Goal: Find specific page/section

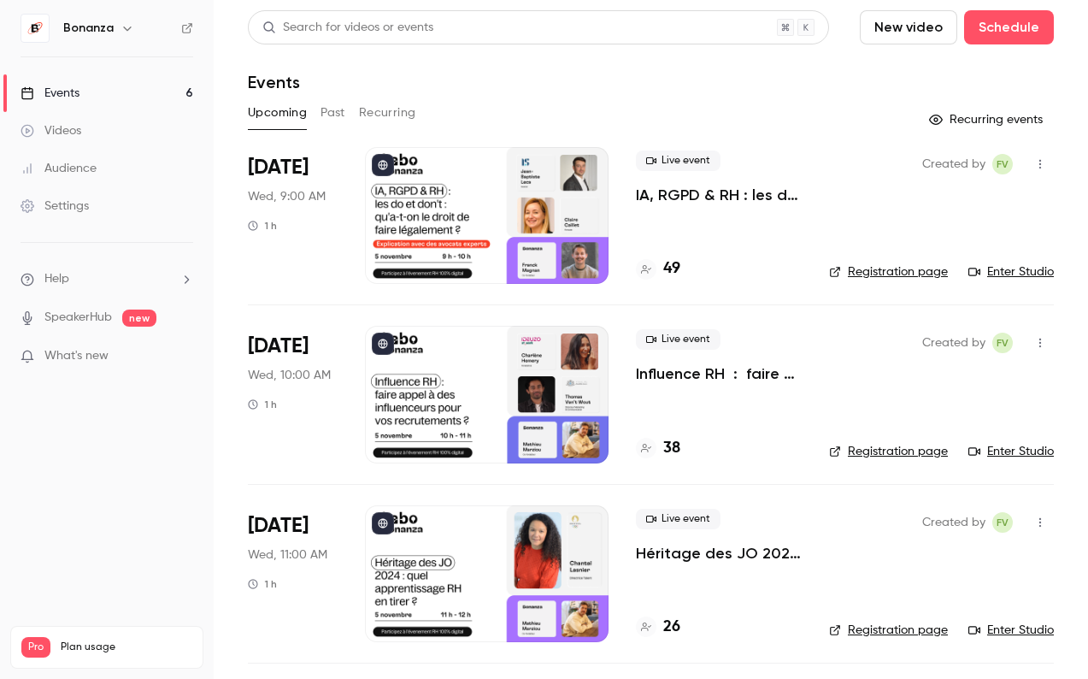
click at [91, 169] on div "Audience" at bounding box center [59, 168] width 76 height 17
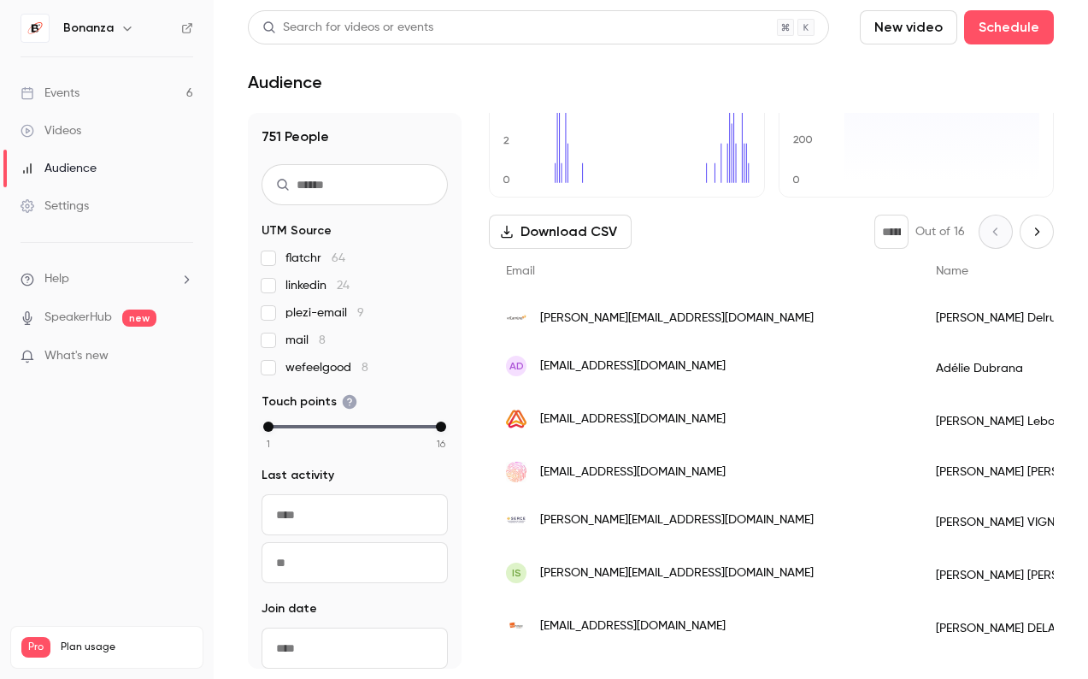
scroll to position [143, 0]
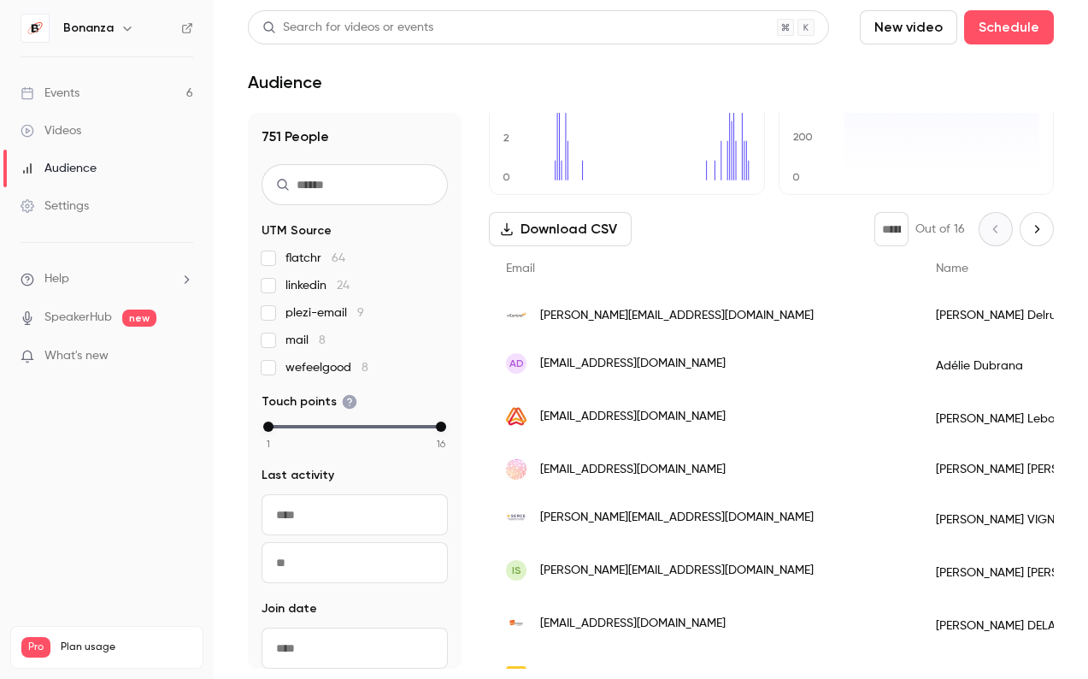
click at [715, 315] on span "[PERSON_NAME][EMAIL_ADDRESS][DOMAIN_NAME]" at bounding box center [677, 316] width 274 height 18
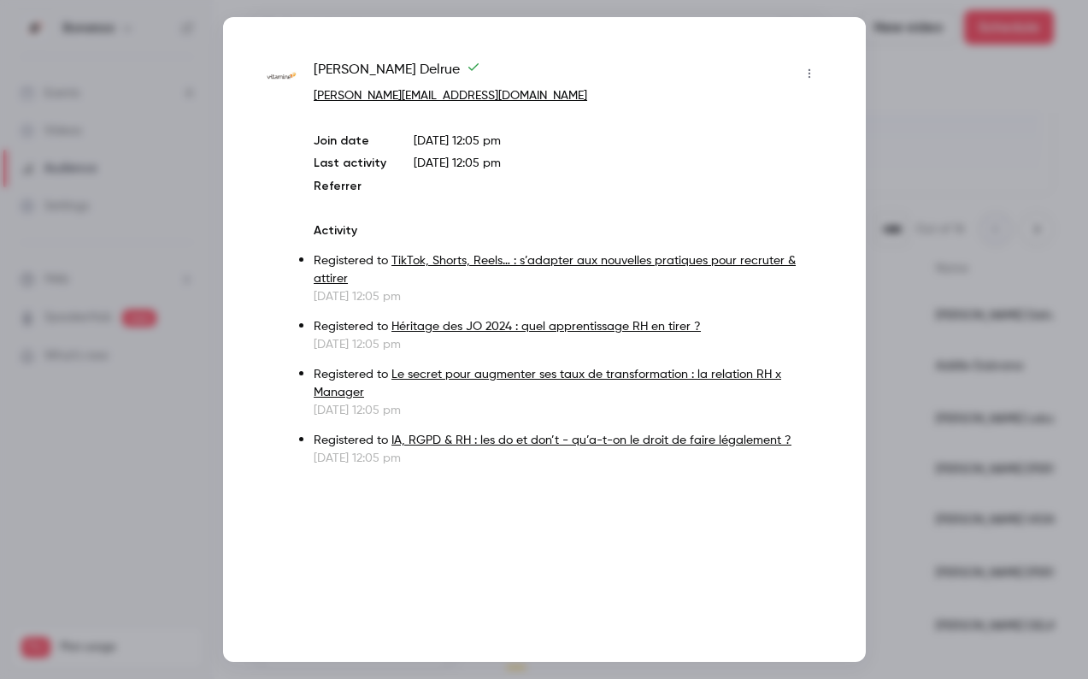
click at [164, 235] on div at bounding box center [544, 339] width 1088 height 679
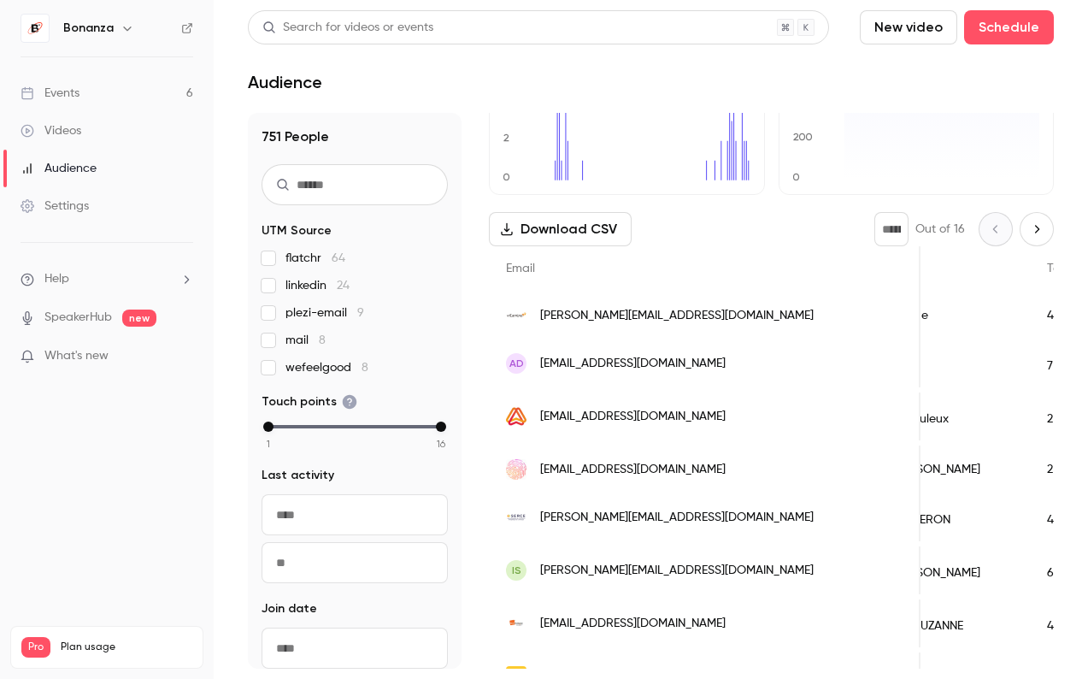
scroll to position [0, 0]
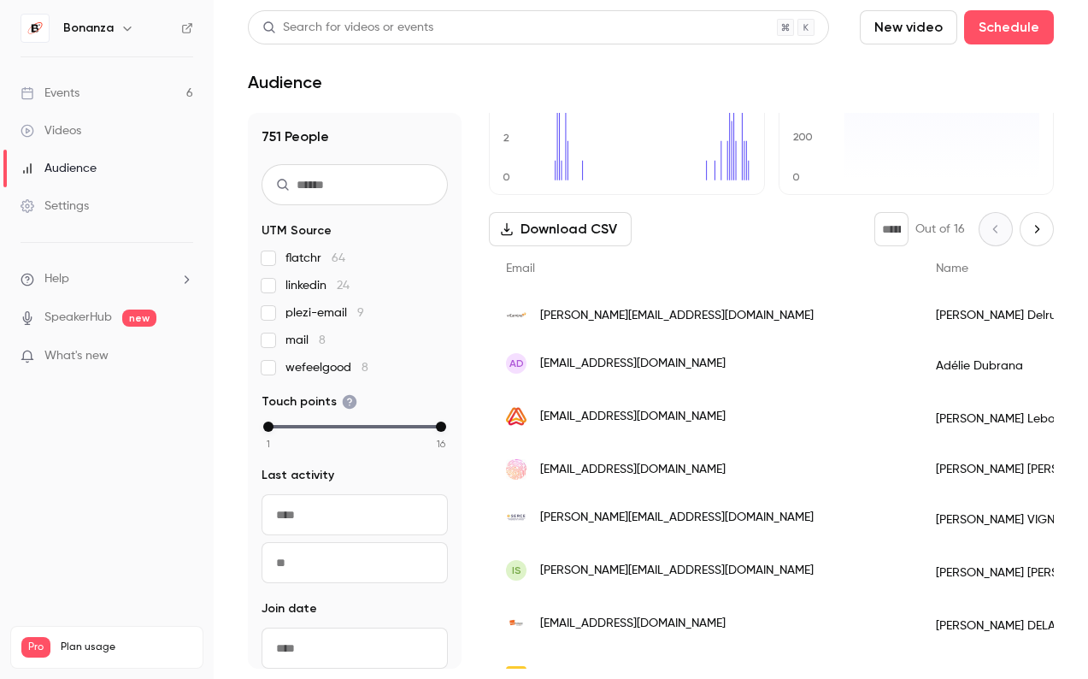
click at [593, 362] on span "[EMAIL_ADDRESS][DOMAIN_NAME]" at bounding box center [633, 364] width 186 height 18
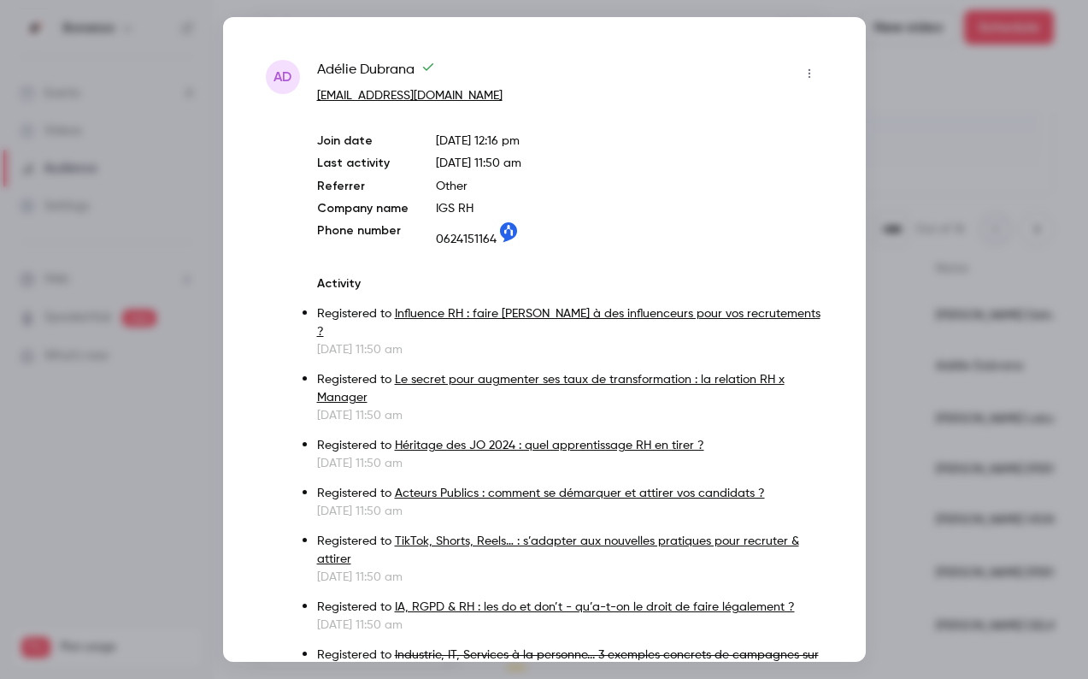
click at [159, 438] on div at bounding box center [544, 339] width 1088 height 679
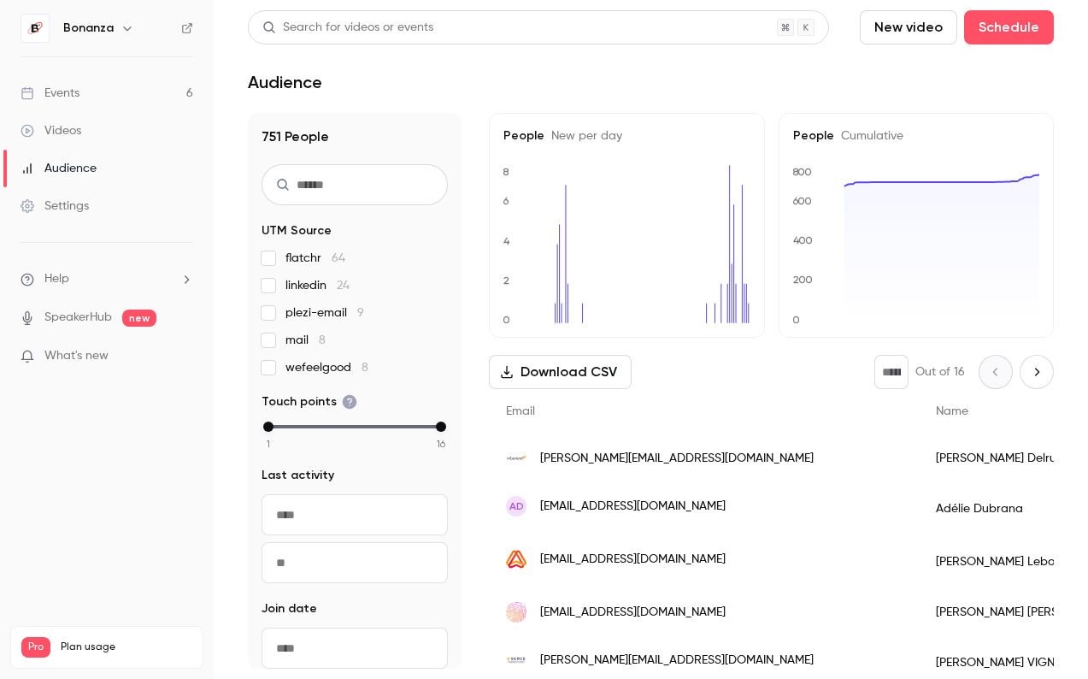
click at [533, 84] on div "Audience" at bounding box center [651, 82] width 806 height 21
click at [726, 461] on span "[PERSON_NAME][EMAIL_ADDRESS][DOMAIN_NAME]" at bounding box center [677, 459] width 274 height 18
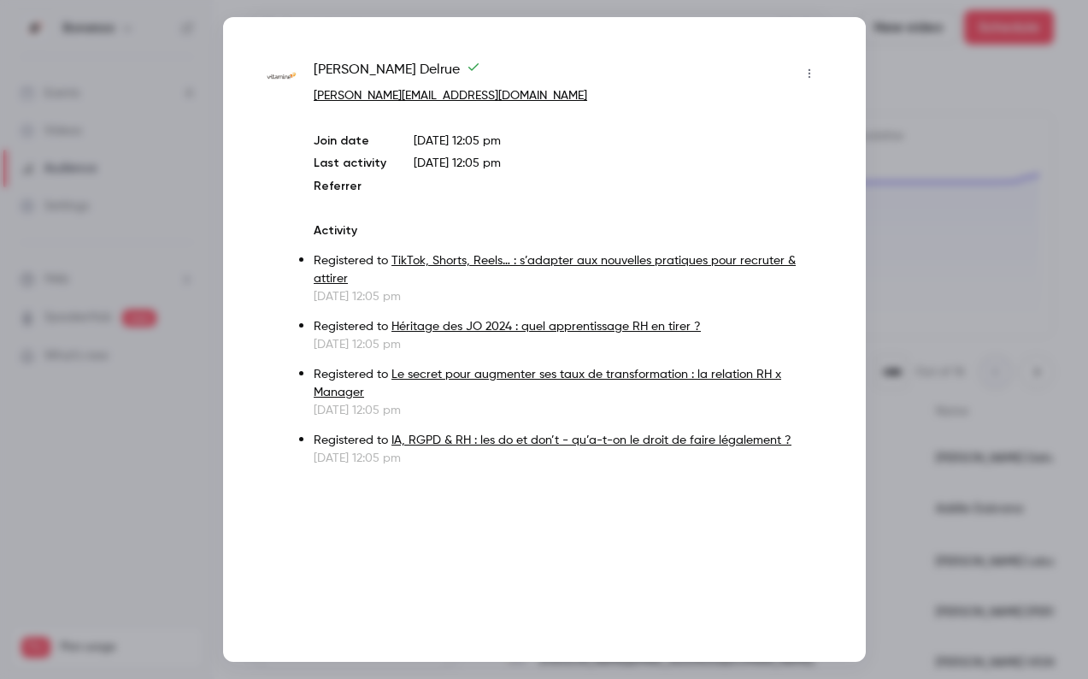
click at [906, 70] on div at bounding box center [544, 339] width 1088 height 679
